Goal: Information Seeking & Learning: Find specific page/section

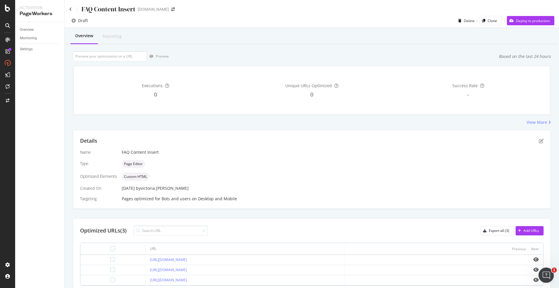
drag, startPoint x: 544, startPoint y: 272, endPoint x: 539, endPoint y: 272, distance: 5.0
click at [543, 271] on icon "Open Intercom Messenger" at bounding box center [545, 275] width 10 height 10
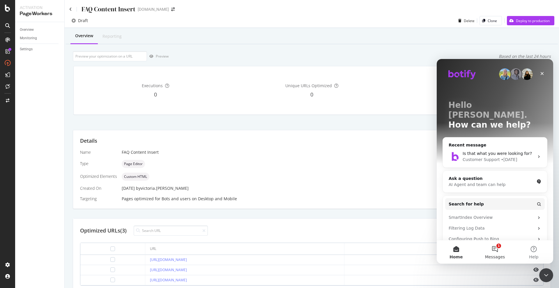
click at [499, 252] on button "1 Messages" at bounding box center [494, 252] width 39 height 23
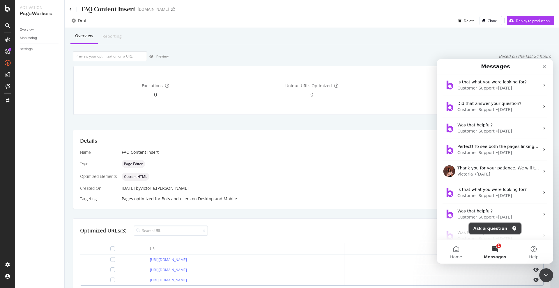
click at [501, 228] on button "Ask a question" at bounding box center [495, 229] width 53 height 12
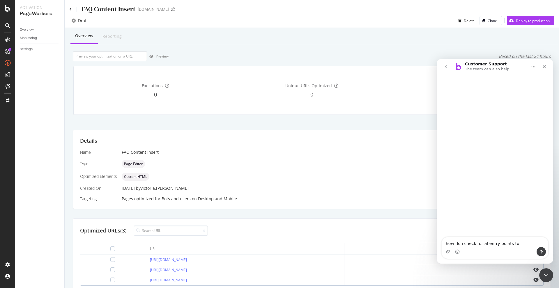
type textarea "how do i check for al entry points to https://consumer.starhub.com/personal"
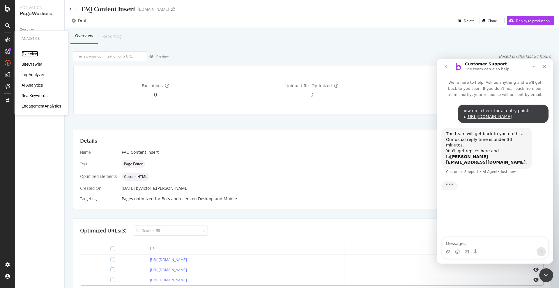
click at [35, 52] on div "Overview" at bounding box center [30, 54] width 17 height 6
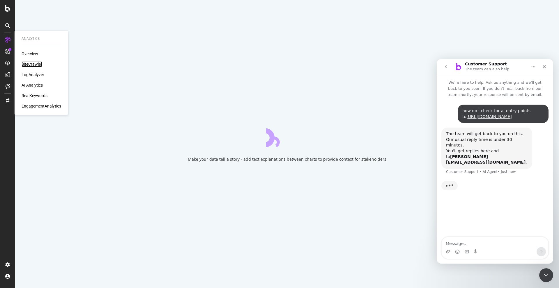
click at [35, 63] on div "SiteCrawler" at bounding box center [32, 64] width 21 height 6
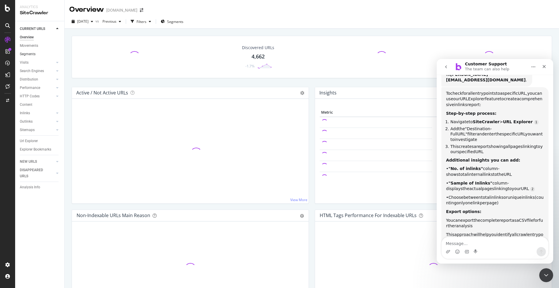
scroll to position [80, 0]
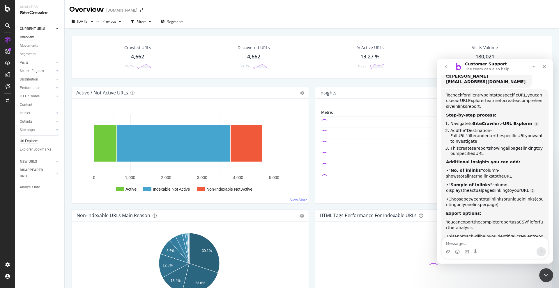
click at [35, 143] on div "Url Explorer" at bounding box center [29, 141] width 18 height 6
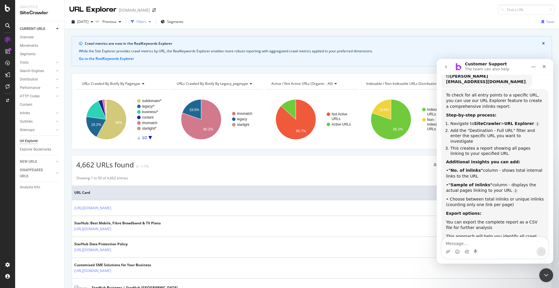
click at [146, 20] on div "Filters" at bounding box center [141, 21] width 10 height 5
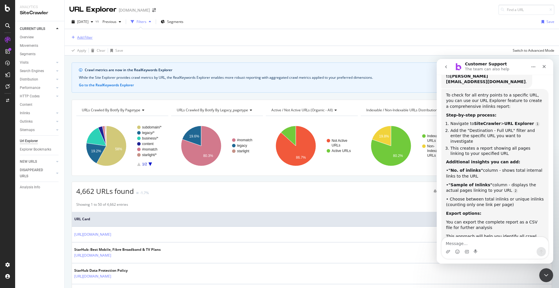
click at [81, 38] on div "Add Filter" at bounding box center [84, 37] width 15 height 5
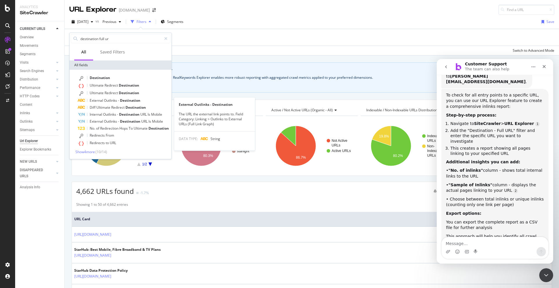
type input "destination full url"
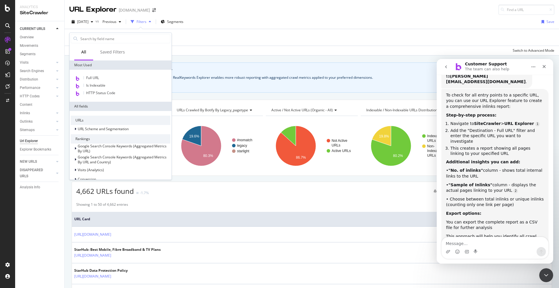
click at [219, 47] on div "Apply Clear Save Switch to Advanced Mode" at bounding box center [312, 51] width 494 height 10
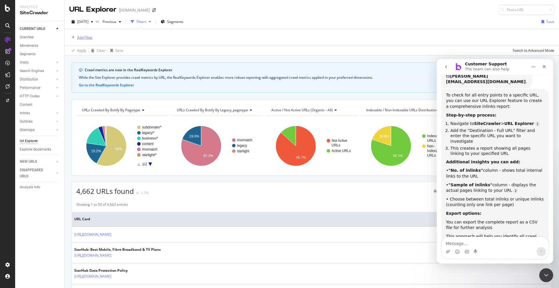
click at [82, 37] on div "Add Filter" at bounding box center [84, 37] width 15 height 5
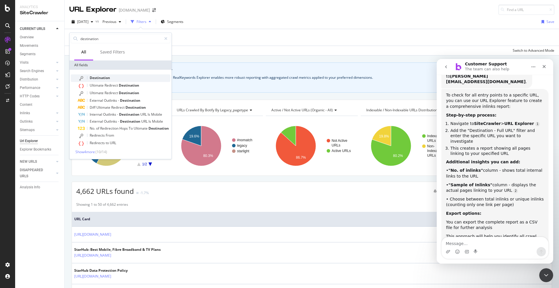
type input "destination"
click at [96, 74] on div "Destination" at bounding box center [124, 78] width 93 height 8
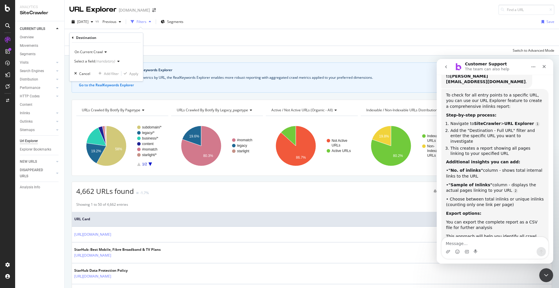
click at [108, 58] on div "Select a field (mandatory)" at bounding box center [98, 61] width 48 height 9
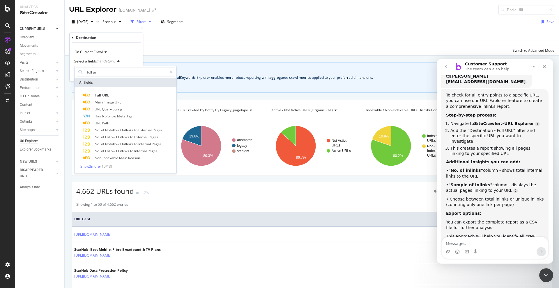
type input "full url"
click at [121, 92] on div "Full URL Main Image URL URL Query String Has Nofollow Meta Tag URL Path No. of …" at bounding box center [125, 130] width 102 height 86
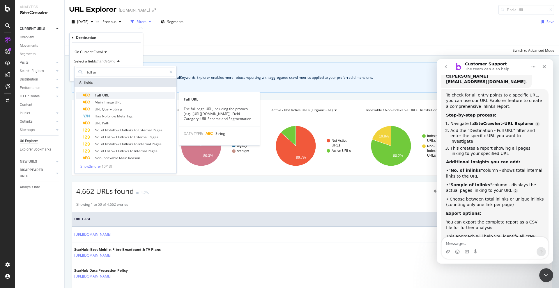
click at [121, 93] on div "Full URL" at bounding box center [129, 95] width 93 height 7
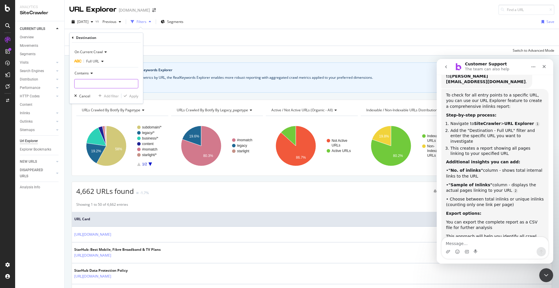
click at [101, 84] on input "text" at bounding box center [105, 83] width 63 height 9
click at [87, 70] on div "Contains" at bounding box center [106, 73] width 64 height 9
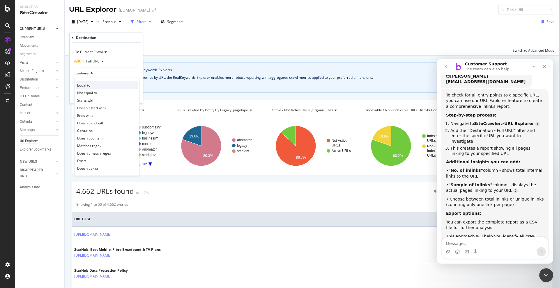
click at [94, 85] on div "Equal to" at bounding box center [107, 85] width 62 height 8
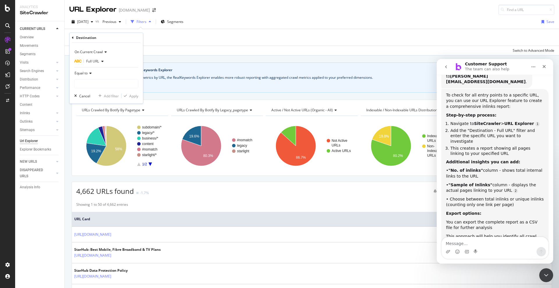
click at [98, 83] on input "text" at bounding box center [105, 83] width 63 height 9
type input "https://consumer.starhub.com/personal"
click at [132, 98] on div "Apply" at bounding box center [133, 96] width 9 height 5
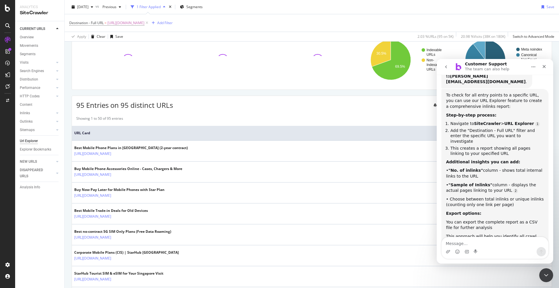
scroll to position [87, 0]
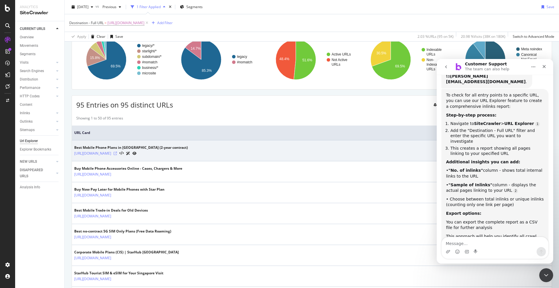
click at [117, 154] on icon at bounding box center [114, 153] width 3 height 3
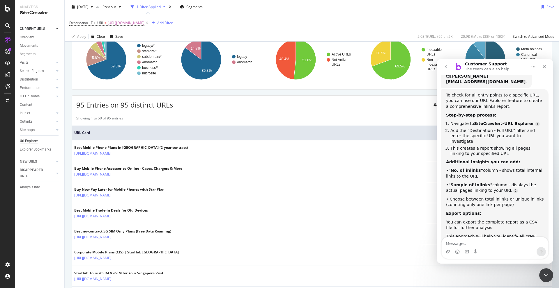
drag, startPoint x: 16, startPoint y: 209, endPoint x: 29, endPoint y: 205, distance: 12.8
click at [19, 208] on div "CURRENT URLS Overview Movements Segments Visits Analysis Orphan URLs Search Eng…" at bounding box center [39, 154] width 49 height 267
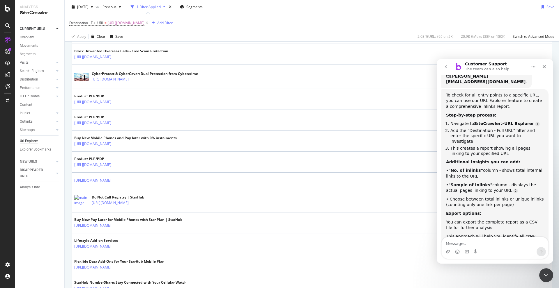
scroll to position [1011, 0]
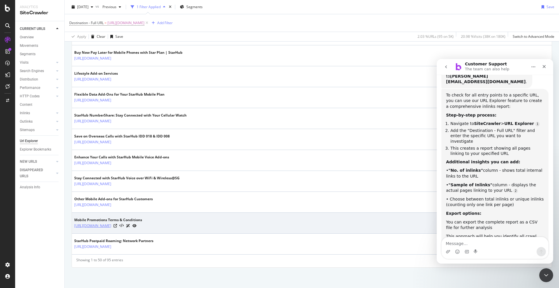
click at [111, 229] on link "https://corporate.starhub.com/about-us/legal-notices-and-terms/terms-and-condit…" at bounding box center [92, 226] width 37 height 6
click at [117, 226] on icon at bounding box center [114, 225] width 3 height 3
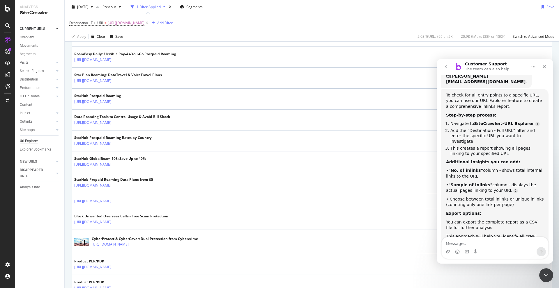
scroll to position [575, 0]
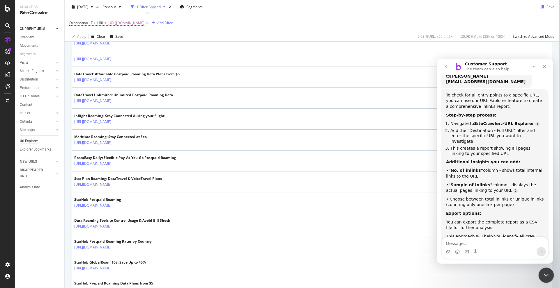
click at [543, 268] on div "Close Intercom Messenger" at bounding box center [545, 275] width 14 height 14
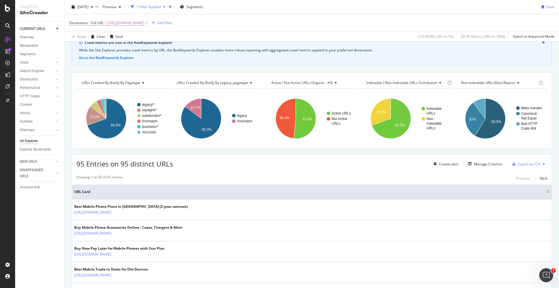
scroll to position [0, 0]
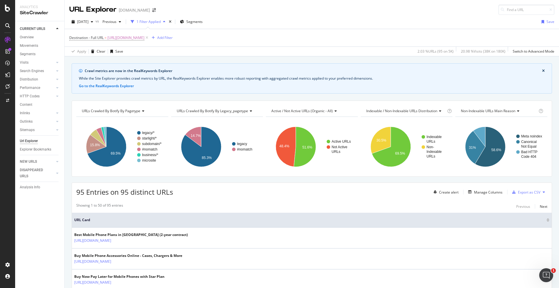
click at [41, 227] on div "CURRENT URLS Overview Movements Segments Visits Analysis Orphan URLs Search Eng…" at bounding box center [39, 154] width 49 height 267
click at [529, 194] on div "Export as CSV" at bounding box center [529, 192] width 22 height 5
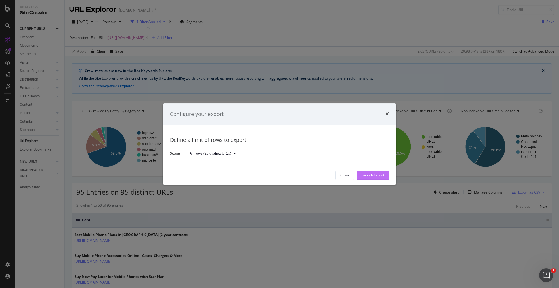
click at [371, 177] on div "Launch Export" at bounding box center [372, 175] width 23 height 5
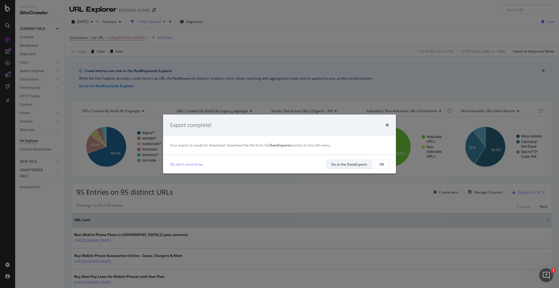
click at [335, 159] on div "Ok, don't remind me Go to the DataExports OK" at bounding box center [279, 164] width 233 height 19
click at [335, 163] on div "Go to the DataExports" at bounding box center [349, 164] width 36 height 5
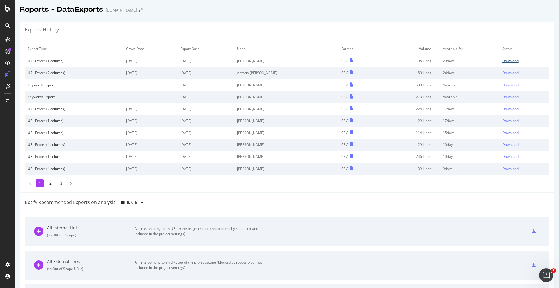
click at [502, 60] on div "Download" at bounding box center [510, 60] width 16 height 5
click at [523, 10] on div "Reports - DataExports starhub.com" at bounding box center [287, 7] width 544 height 15
